Goal: Information Seeking & Learning: Find specific fact

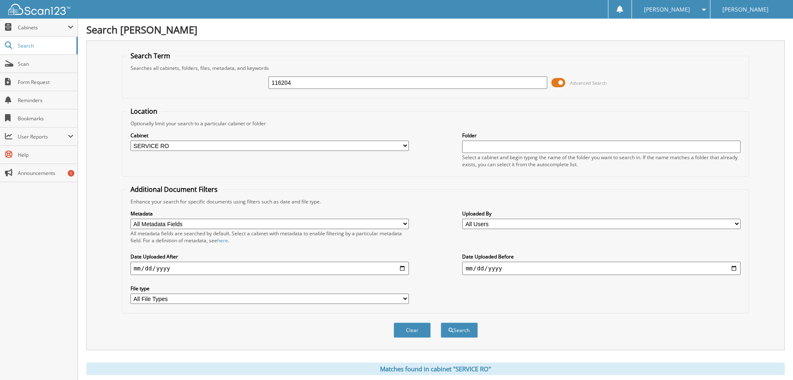
click at [313, 85] on input "116204" at bounding box center [408, 82] width 279 height 12
type input "113232"
click at [441, 322] on button "Search" at bounding box center [459, 329] width 37 height 15
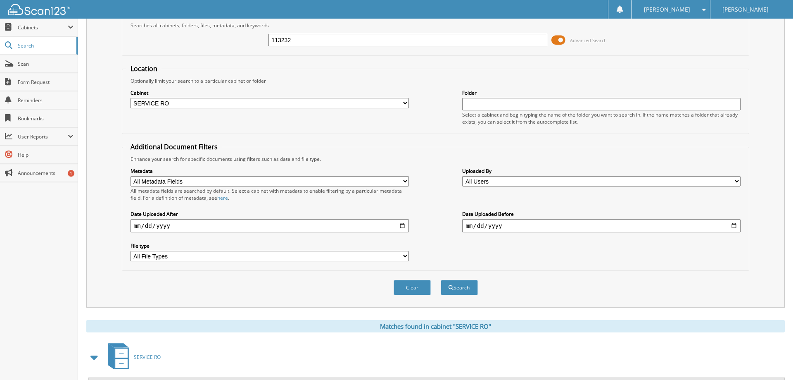
scroll to position [84, 0]
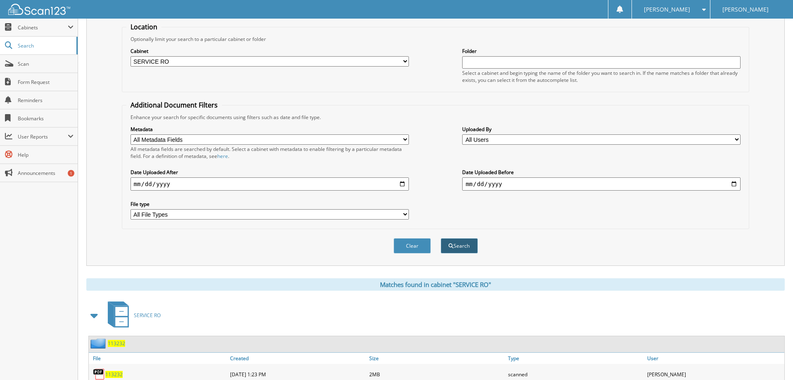
click at [469, 253] on button "Search" at bounding box center [459, 245] width 37 height 15
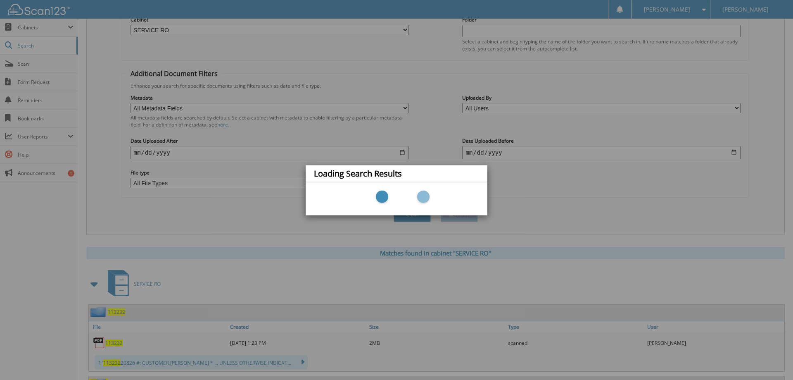
scroll to position [213, 0]
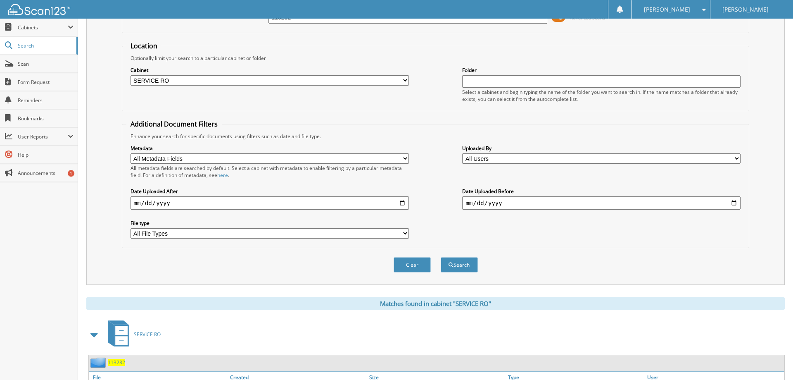
scroll to position [213, 0]
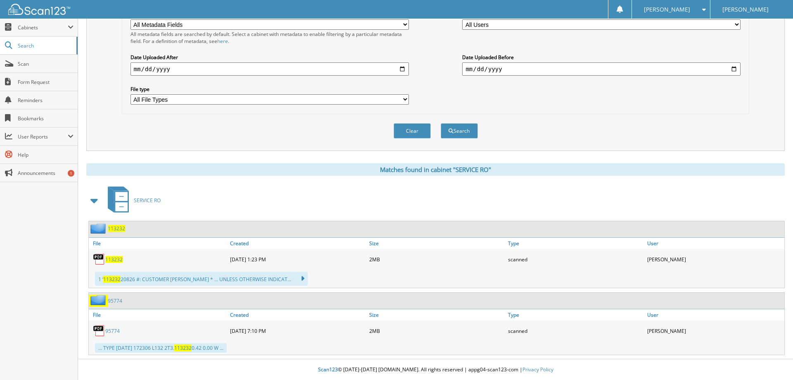
click at [114, 261] on span "113232" at bounding box center [113, 259] width 17 height 7
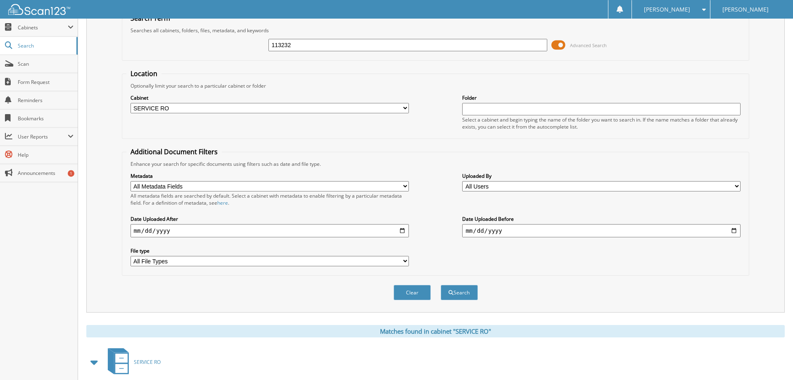
scroll to position [0, 0]
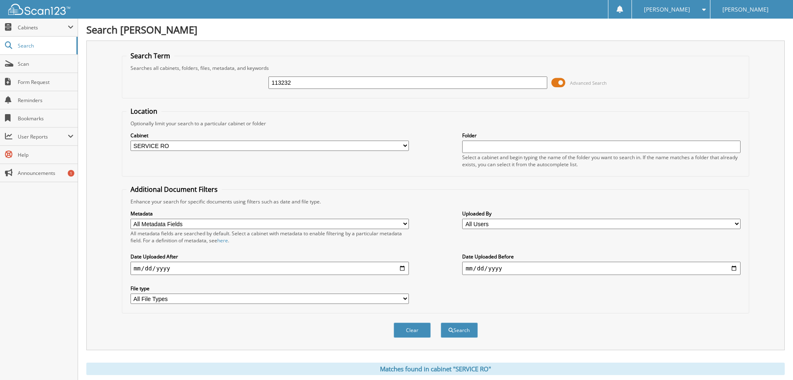
click at [292, 88] on input "113232" at bounding box center [408, 82] width 279 height 12
type input "116699"
click at [441, 322] on button "Search" at bounding box center [459, 329] width 37 height 15
click at [294, 89] on input "116699" at bounding box center [408, 82] width 279 height 12
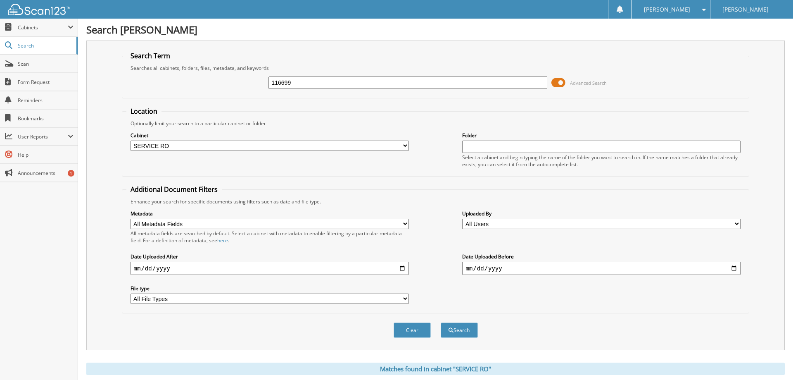
click at [294, 89] on input "116699" at bounding box center [408, 82] width 279 height 12
type input "116204"
click at [441, 322] on button "Search" at bounding box center [459, 329] width 37 height 15
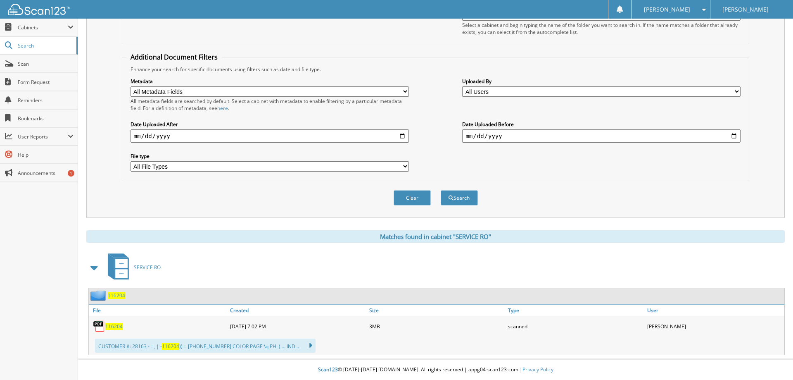
click at [116, 328] on span "116204" at bounding box center [113, 326] width 17 height 7
